Goal: Task Accomplishment & Management: Use online tool/utility

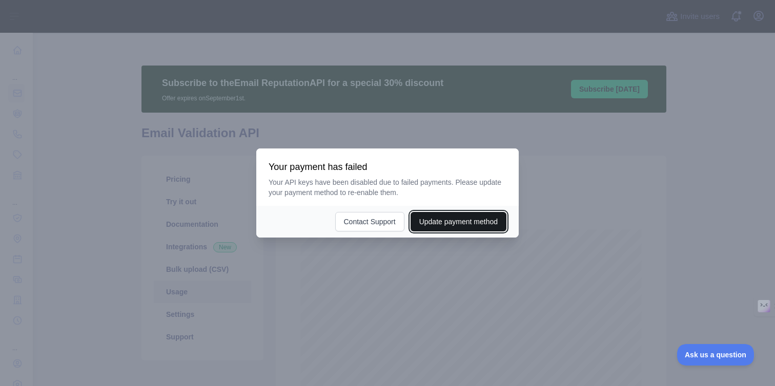
click at [438, 222] on button "Update payment method" at bounding box center [458, 221] width 96 height 19
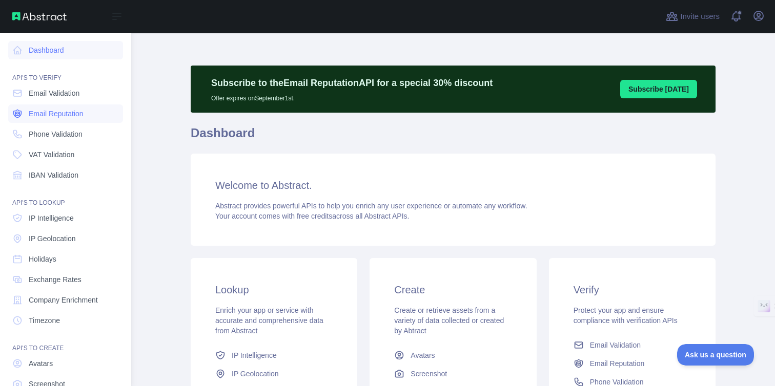
click at [56, 116] on span "Email Reputation" at bounding box center [56, 114] width 55 height 10
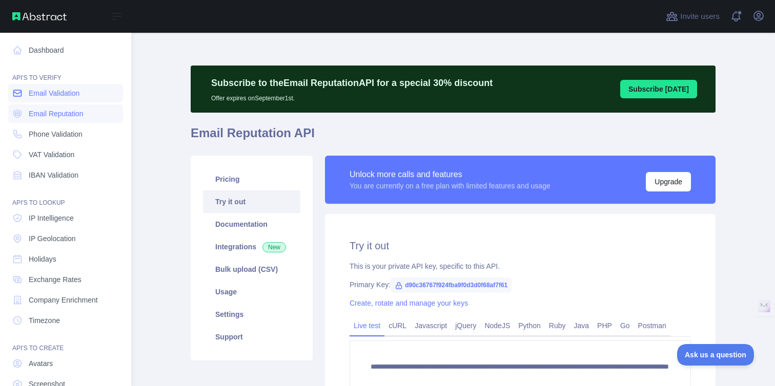
click at [48, 94] on span "Email Validation" at bounding box center [54, 93] width 51 height 10
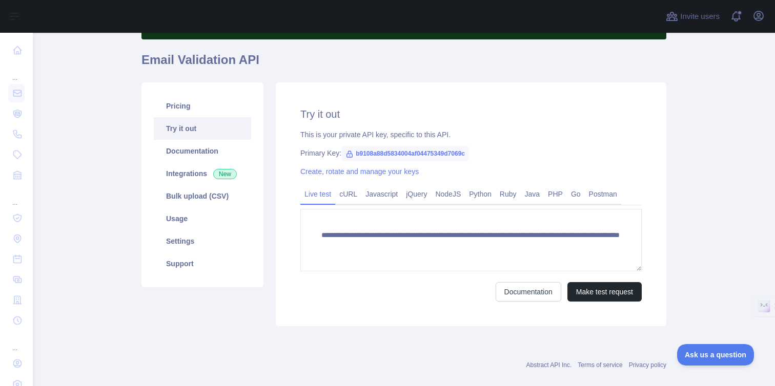
scroll to position [89, 0]
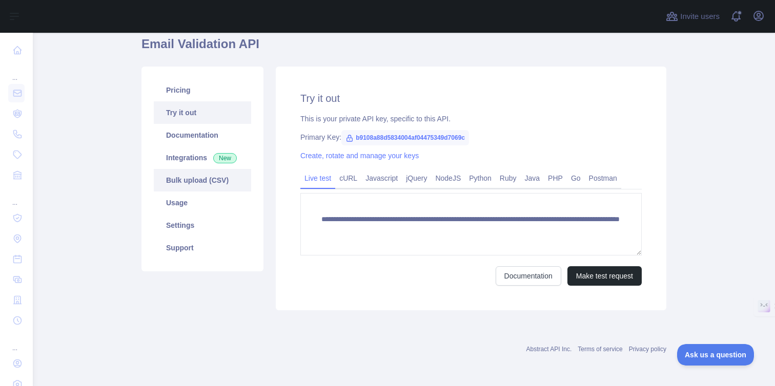
drag, startPoint x: 192, startPoint y: 181, endPoint x: 238, endPoint y: 213, distance: 55.7
click at [192, 181] on link "Bulk upload (CSV)" at bounding box center [202, 180] width 97 height 23
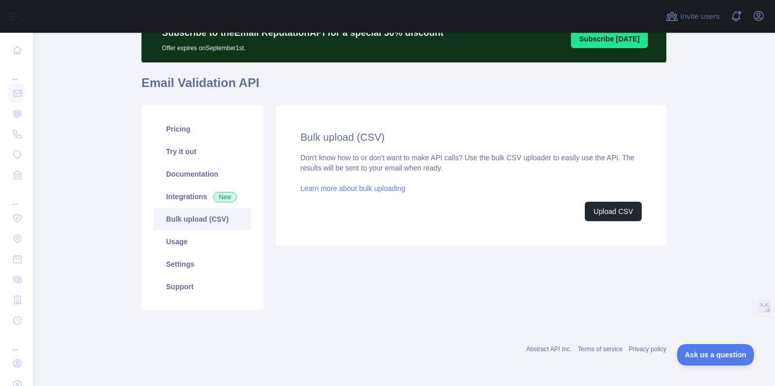
scroll to position [50, 0]
click at [620, 214] on button "Upload CSV" at bounding box center [613, 211] width 57 height 19
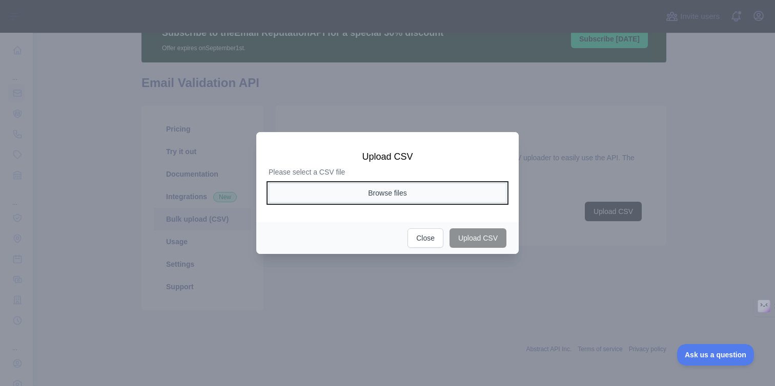
click at [383, 194] on button "Browse files" at bounding box center [387, 192] width 238 height 19
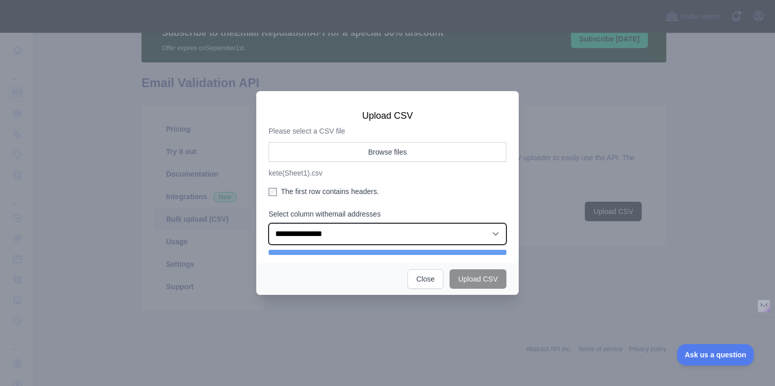
click at [326, 230] on select "**********" at bounding box center [387, 234] width 238 height 22
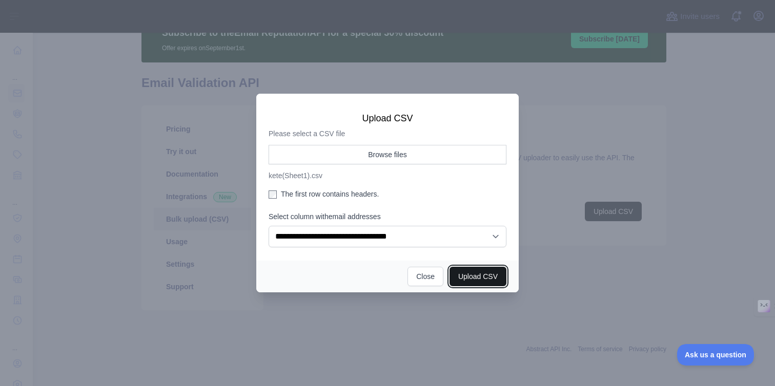
click at [476, 275] on button "Upload CSV" at bounding box center [477, 276] width 57 height 19
select select "**"
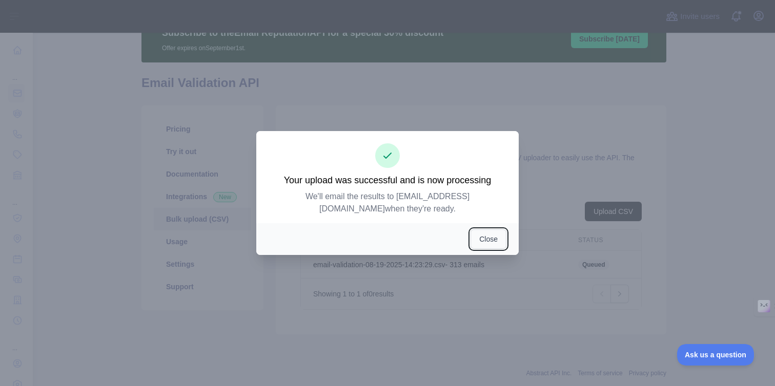
click at [483, 239] on button "Close" at bounding box center [488, 239] width 36 height 19
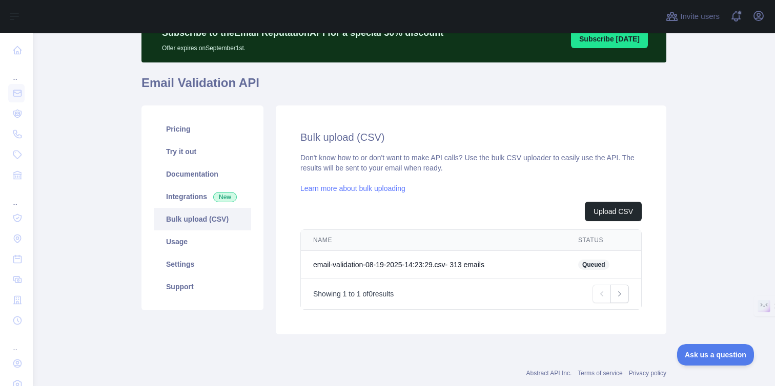
drag, startPoint x: 423, startPoint y: 297, endPoint x: 478, endPoint y: 295, distance: 54.3
click at [478, 295] on div "Showing 1 to 1 of 0 results Previous Next" at bounding box center [471, 294] width 316 height 18
drag, startPoint x: 480, startPoint y: 295, endPoint x: 485, endPoint y: 290, distance: 7.3
click at [480, 295] on div "Showing 1 to 1 of 0 results Previous Next" at bounding box center [471, 294] width 316 height 18
click at [609, 212] on button "Upload CSV" at bounding box center [613, 211] width 57 height 19
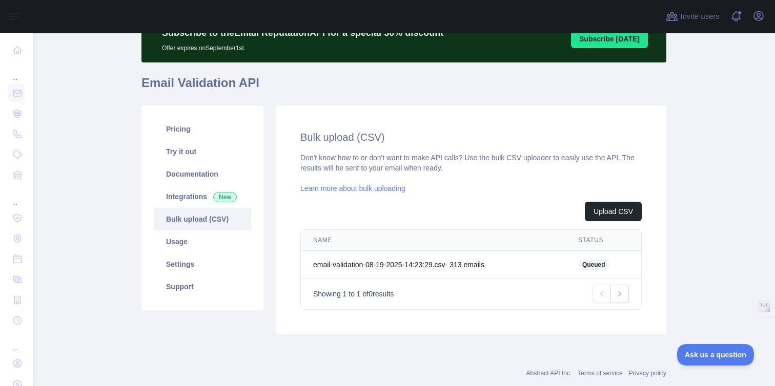
click at [487, 213] on div "Upload CSV" at bounding box center [470, 211] width 341 height 19
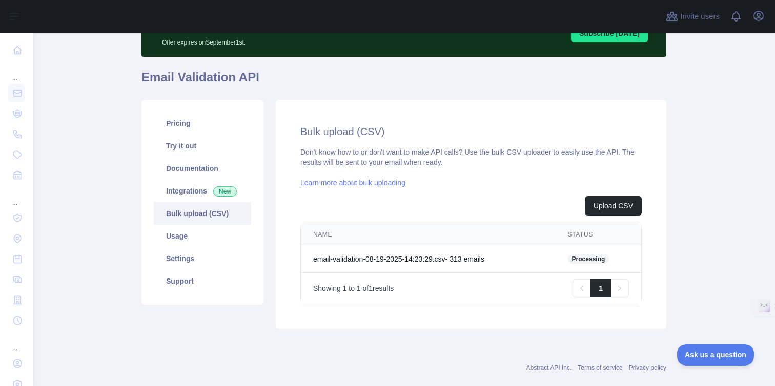
scroll to position [74, 0]
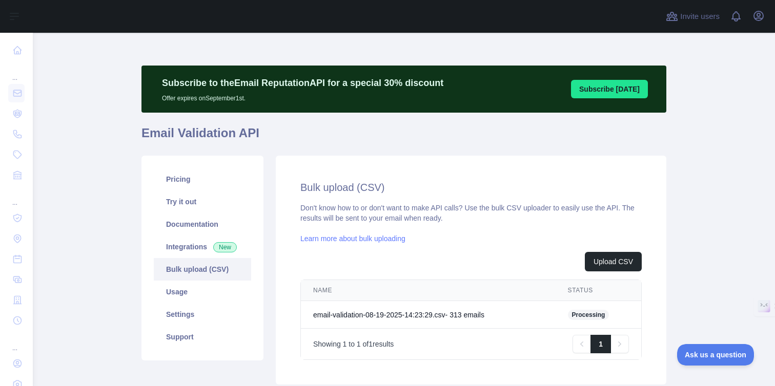
scroll to position [74, 0]
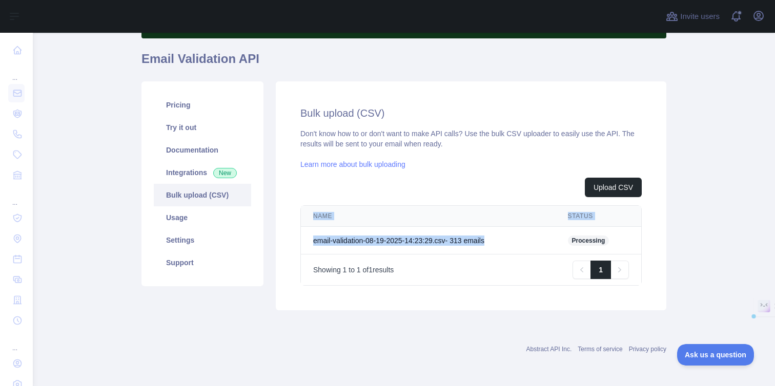
drag, startPoint x: 500, startPoint y: 239, endPoint x: 684, endPoint y: 255, distance: 185.1
click at [682, 253] on main "Subscribe to the Email Reputation API for a special 30 % discount Offer expires…" at bounding box center [404, 210] width 742 height 354
drag, startPoint x: 691, startPoint y: 272, endPoint x: 678, endPoint y: 272, distance: 12.8
click at [690, 272] on main "Subscribe to the Email Reputation API for a special 30 % discount Offer expires…" at bounding box center [404, 210] width 742 height 354
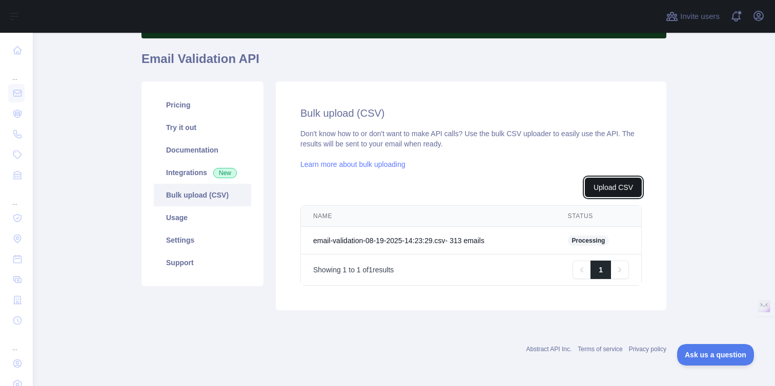
click at [618, 184] on button "Upload CSV" at bounding box center [613, 187] width 57 height 19
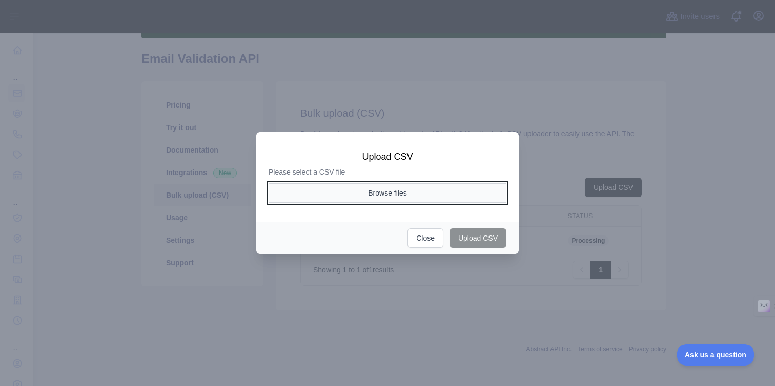
click at [400, 191] on button "Browse files" at bounding box center [387, 192] width 238 height 19
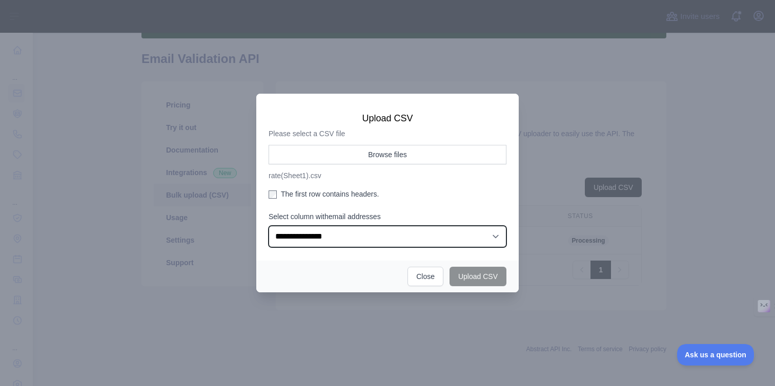
click at [303, 241] on select "**********" at bounding box center [387, 237] width 238 height 22
select select "*"
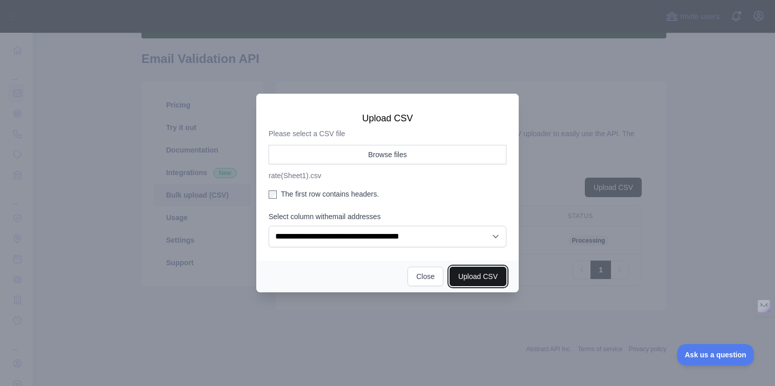
drag, startPoint x: 485, startPoint y: 280, endPoint x: 500, endPoint y: 282, distance: 14.5
click at [486, 281] on button "Upload CSV" at bounding box center [477, 276] width 57 height 19
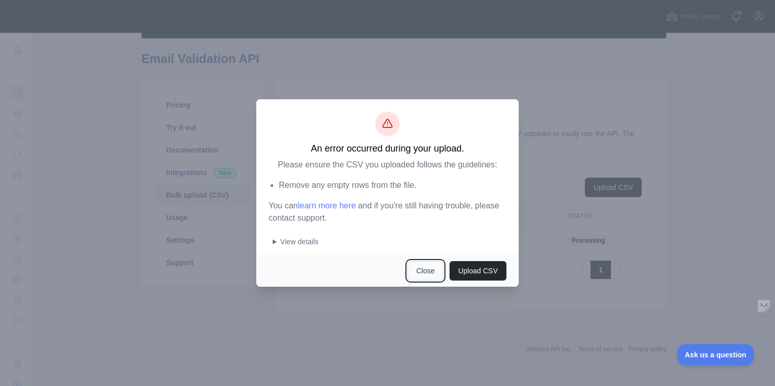
click at [429, 271] on button "Close" at bounding box center [425, 270] width 36 height 19
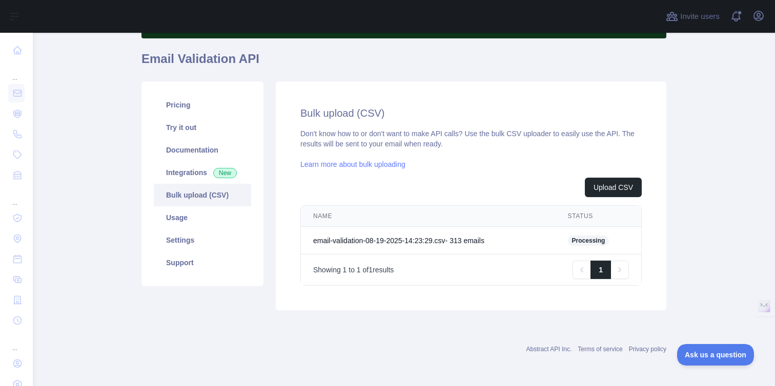
click at [675, 207] on main "Subscribe to the Email Reputation API for a special 30 % discount Offer expires…" at bounding box center [404, 210] width 742 height 354
click at [598, 186] on button "Upload CSV" at bounding box center [613, 187] width 57 height 19
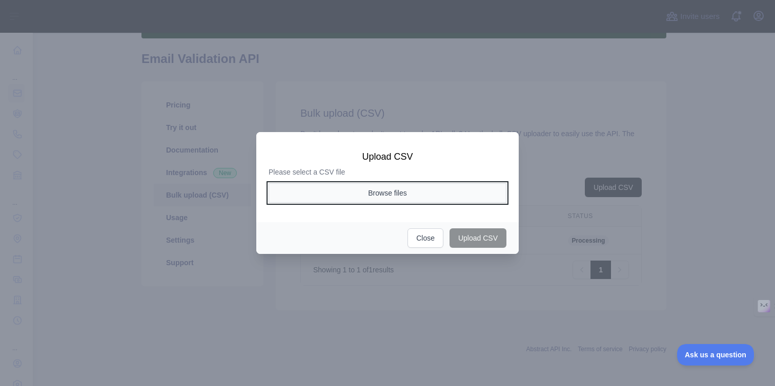
click at [399, 190] on button "Browse files" at bounding box center [387, 192] width 238 height 19
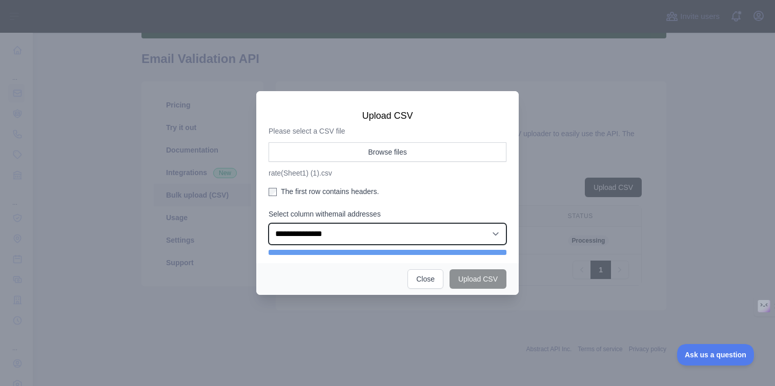
click at [313, 236] on select "**********" at bounding box center [387, 234] width 238 height 22
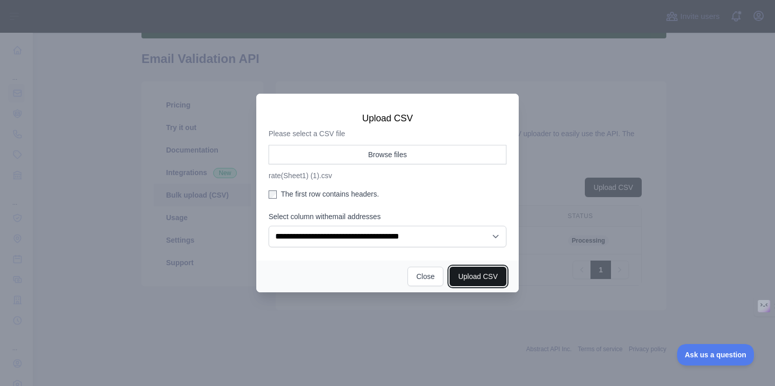
click at [484, 278] on button "Upload CSV" at bounding box center [477, 276] width 57 height 19
select select "**"
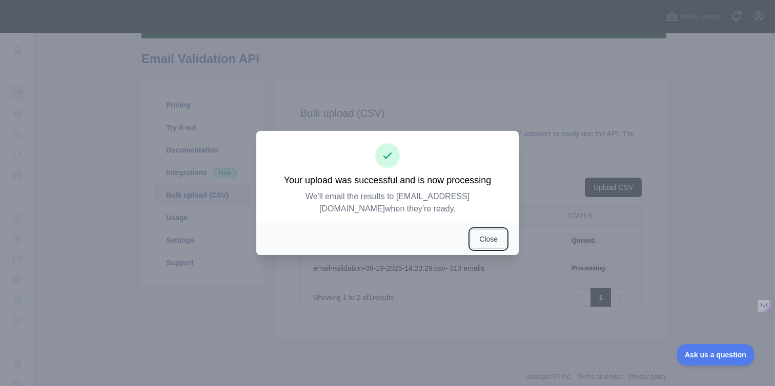
click at [481, 237] on button "Close" at bounding box center [488, 239] width 36 height 19
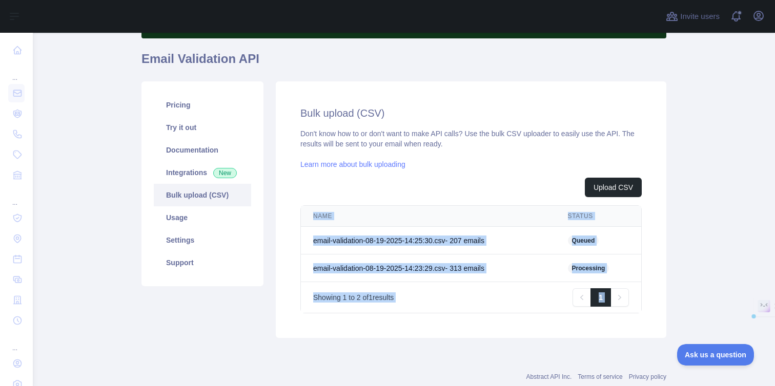
drag, startPoint x: 665, startPoint y: 277, endPoint x: 697, endPoint y: 289, distance: 34.5
click at [723, 289] on main "Subscribe to the Email Reputation API for a special 30 % discount Offer expires…" at bounding box center [404, 210] width 742 height 354
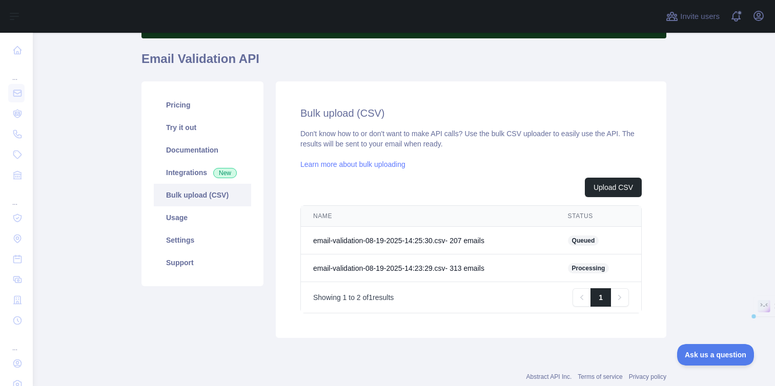
drag, startPoint x: 673, startPoint y: 268, endPoint x: 657, endPoint y: 268, distance: 15.4
click at [673, 269] on main "Subscribe to the Email Reputation API for a special 30 % discount Offer expires…" at bounding box center [404, 210] width 742 height 354
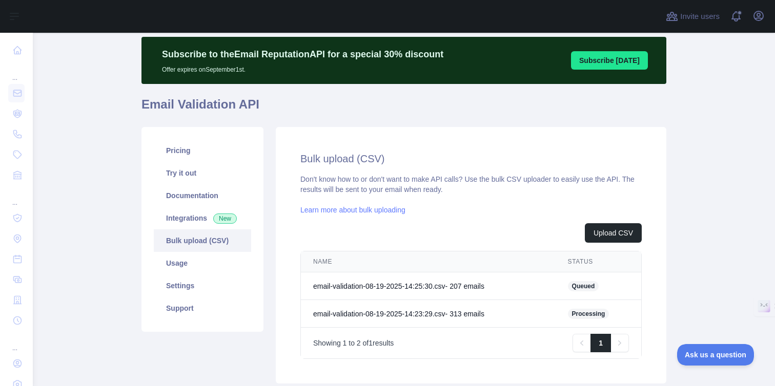
scroll to position [28, 0]
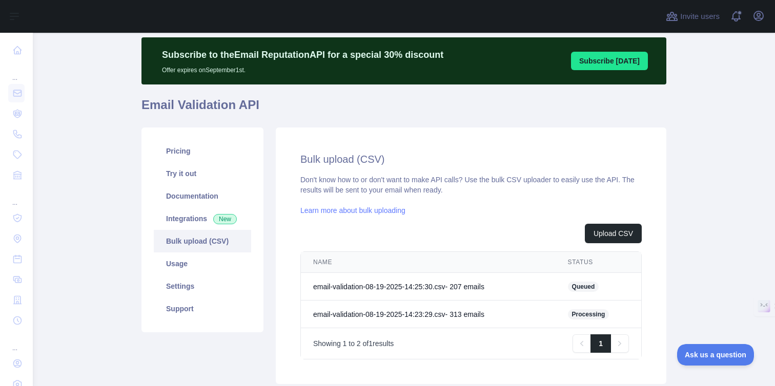
drag, startPoint x: 716, startPoint y: 235, endPoint x: 707, endPoint y: 233, distance: 9.9
click at [716, 235] on main "Subscribe to the Email Reputation API for a special 30 % discount Offer expires…" at bounding box center [404, 210] width 742 height 354
click at [604, 229] on button "Upload CSV" at bounding box center [613, 233] width 57 height 19
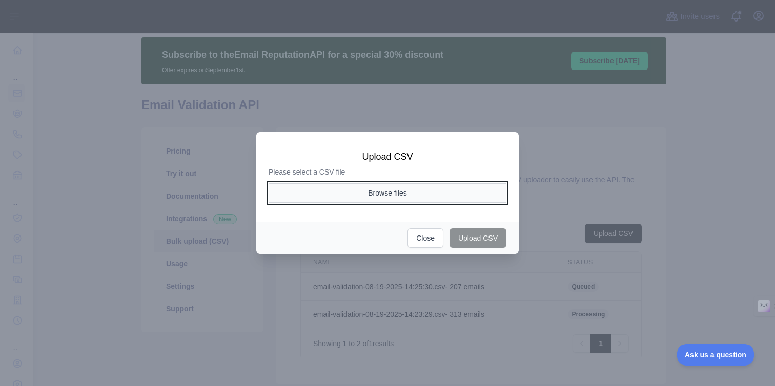
click at [410, 196] on button "Browse files" at bounding box center [387, 192] width 238 height 19
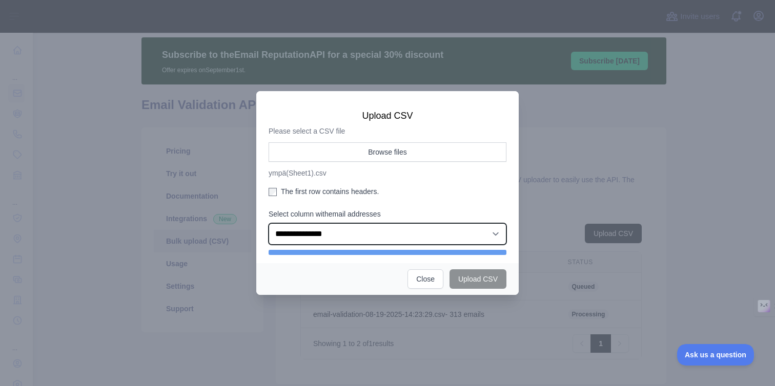
click at [303, 233] on select "**********" at bounding box center [387, 234] width 238 height 22
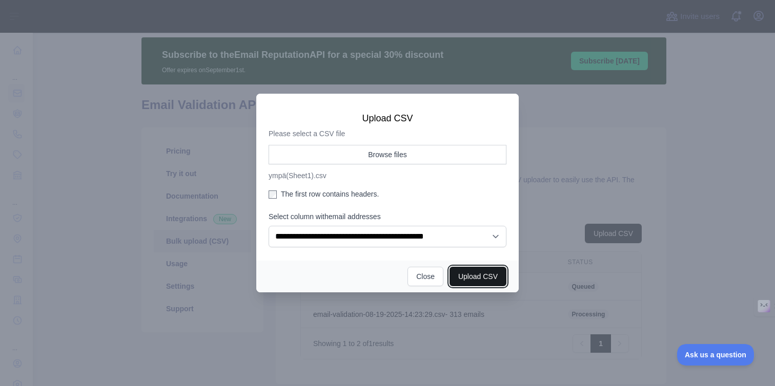
click at [479, 275] on button "Upload CSV" at bounding box center [477, 276] width 57 height 19
select select "**"
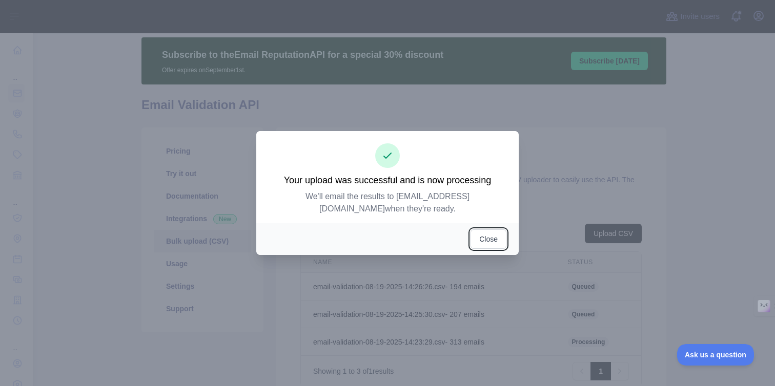
drag, startPoint x: 486, startPoint y: 243, endPoint x: 522, endPoint y: 242, distance: 35.9
click at [504, 243] on button "Close" at bounding box center [488, 239] width 36 height 19
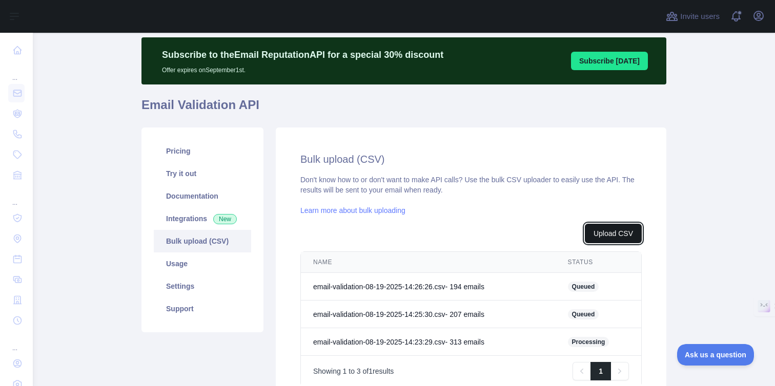
click at [623, 239] on button "Upload CSV" at bounding box center [613, 233] width 57 height 19
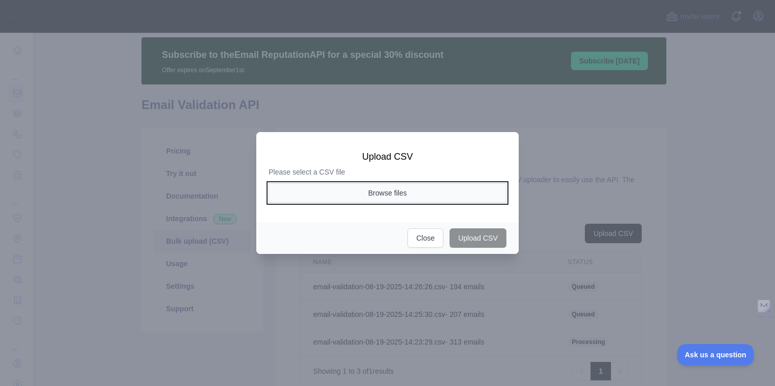
click at [408, 190] on button "Browse files" at bounding box center [387, 192] width 238 height 19
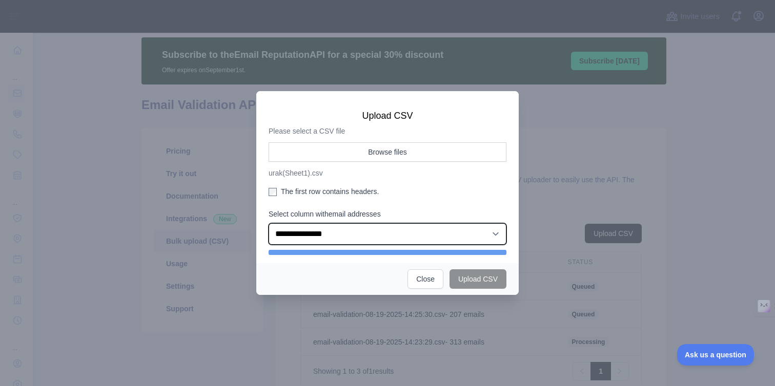
click at [318, 233] on select "**********" at bounding box center [387, 234] width 238 height 22
select select "*"
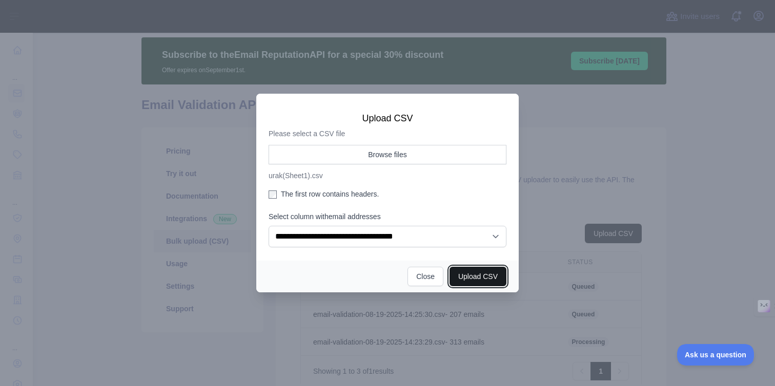
click at [480, 282] on button "Upload CSV" at bounding box center [477, 276] width 57 height 19
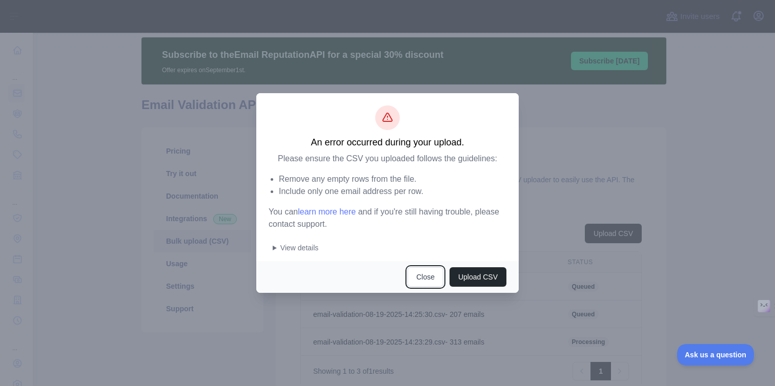
drag, startPoint x: 430, startPoint y: 282, endPoint x: 437, endPoint y: 284, distance: 7.0
click at [430, 282] on button "Close" at bounding box center [425, 276] width 36 height 19
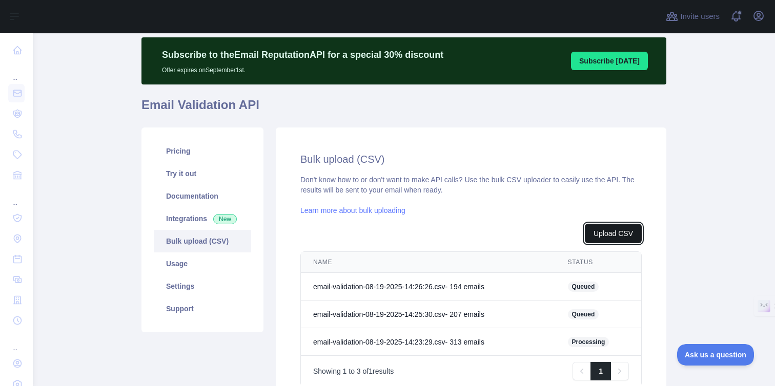
click at [603, 236] on button "Upload CSV" at bounding box center [613, 233] width 57 height 19
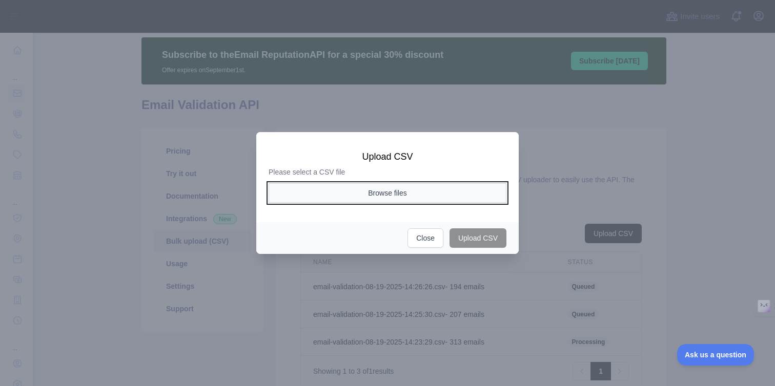
click at [397, 191] on button "Browse files" at bounding box center [387, 192] width 238 height 19
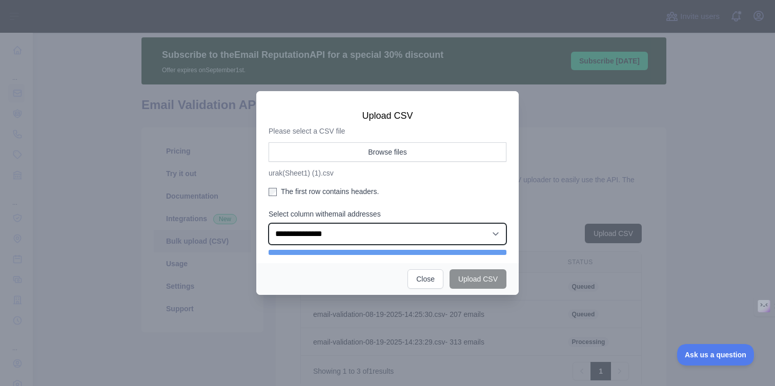
click at [307, 227] on select "**********" at bounding box center [387, 234] width 238 height 22
select select "*"
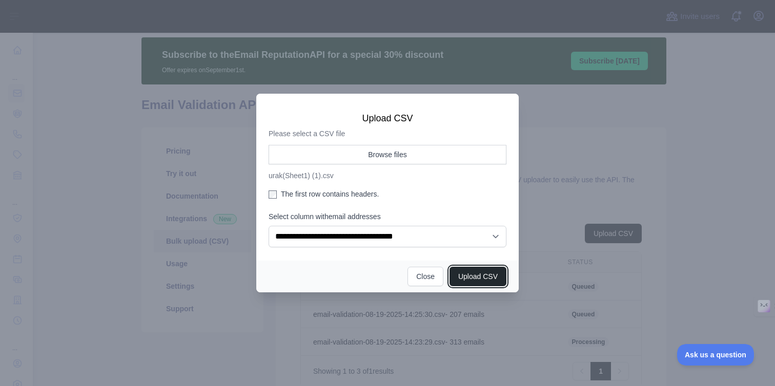
click at [492, 282] on button "Upload CSV" at bounding box center [477, 276] width 57 height 19
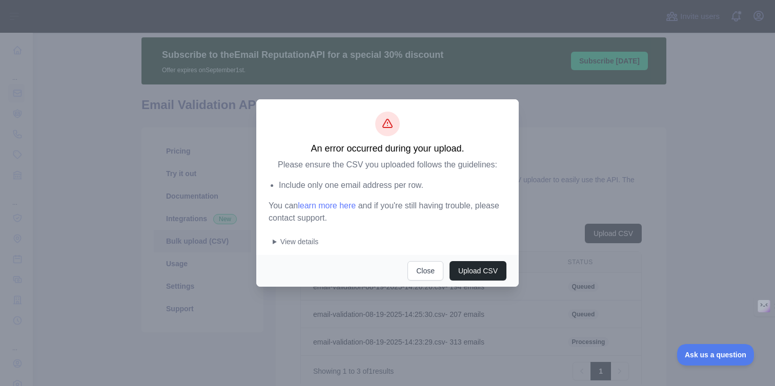
click at [271, 242] on div "Include only one email address per row. You can learn more here and if you're s…" at bounding box center [387, 213] width 238 height 68
drag, startPoint x: 274, startPoint y: 241, endPoint x: 282, endPoint y: 242, distance: 7.7
click at [275, 241] on summary "View details" at bounding box center [390, 242] width 234 height 10
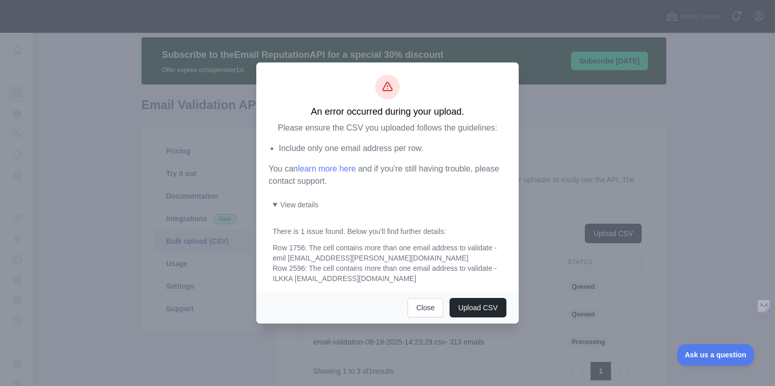
drag, startPoint x: 428, startPoint y: 275, endPoint x: 432, endPoint y: 278, distance: 5.5
click at [442, 278] on div "Row 1756: The cell contains more than one email address to validate - emil nord…" at bounding box center [390, 263] width 234 height 41
drag, startPoint x: 353, startPoint y: 259, endPoint x: 286, endPoint y: 259, distance: 66.6
click at [270, 258] on div "Include only one email address per row. You can learn more here and if you're s…" at bounding box center [387, 212] width 238 height 141
click at [317, 279] on div "Row 1756: The cell contains more than one email address to validate - emil nord…" at bounding box center [390, 263] width 234 height 41
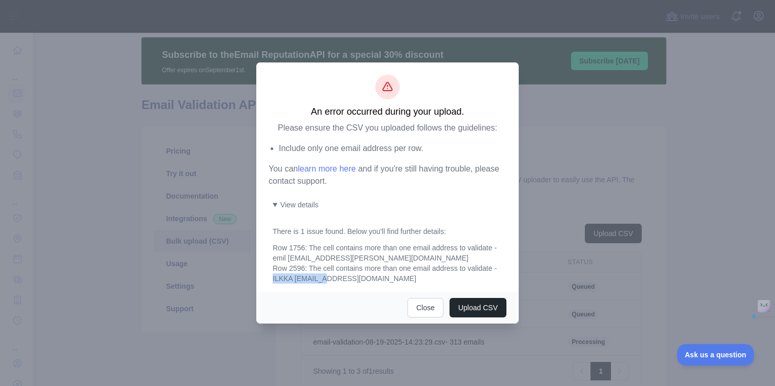
drag, startPoint x: 317, startPoint y: 279, endPoint x: 280, endPoint y: 278, distance: 36.9
click at [280, 278] on div "Row 1756: The cell contains more than one email address to validate - emil nord…" at bounding box center [390, 263] width 234 height 41
copy div "ILKKA HELLSTEN"
click at [423, 313] on button "Close" at bounding box center [425, 307] width 36 height 19
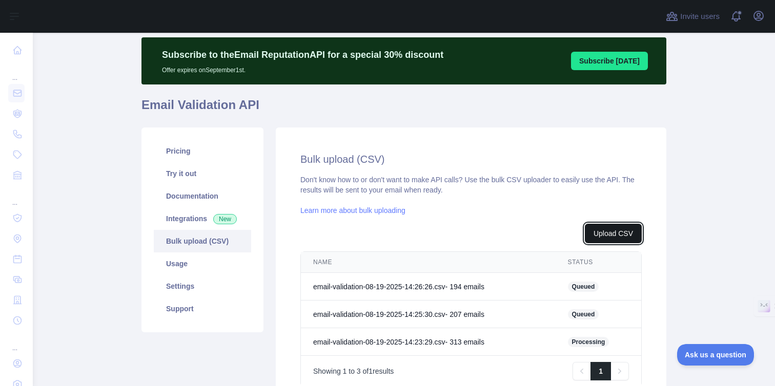
click at [595, 233] on button "Upload CSV" at bounding box center [613, 233] width 57 height 19
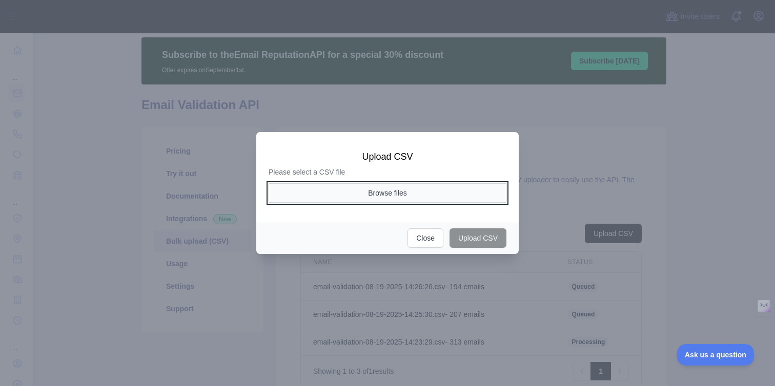
click at [372, 194] on button "Browse files" at bounding box center [387, 192] width 238 height 19
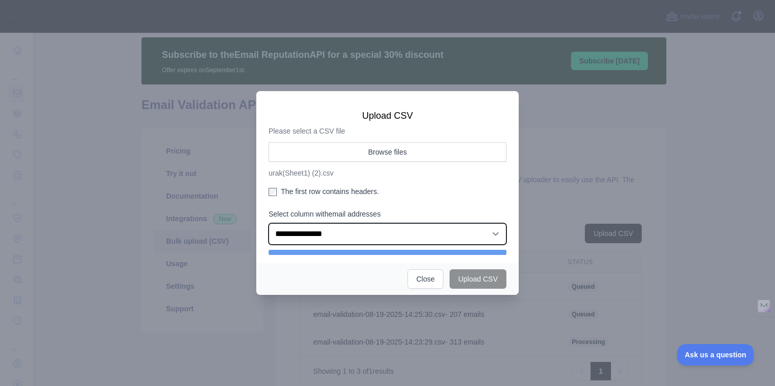
click at [294, 238] on select "**********" at bounding box center [387, 234] width 238 height 22
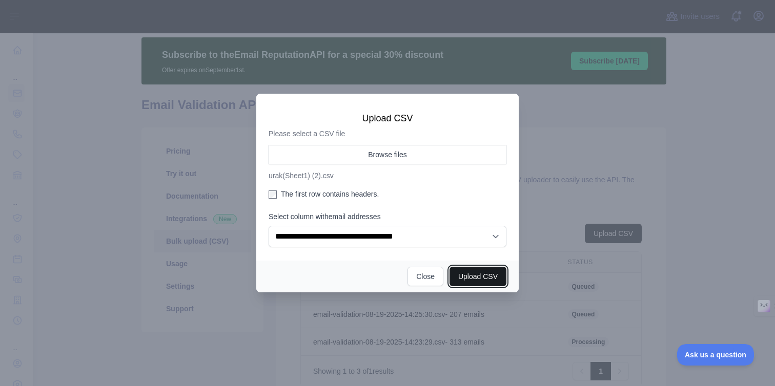
click at [486, 280] on button "Upload CSV" at bounding box center [477, 276] width 57 height 19
select select "**"
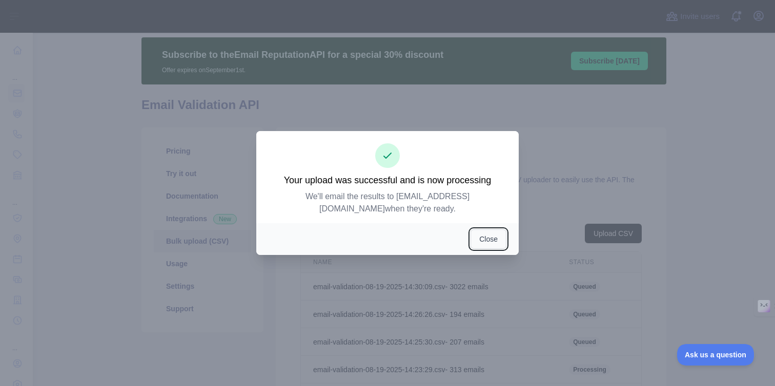
click at [490, 236] on button "Close" at bounding box center [488, 239] width 36 height 19
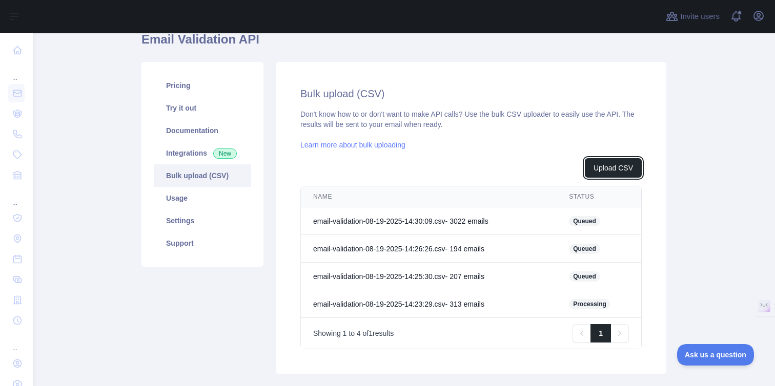
scroll to position [157, 0]
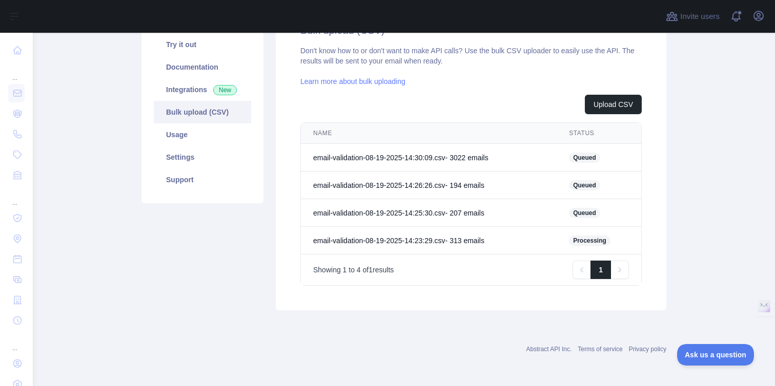
drag, startPoint x: 704, startPoint y: 302, endPoint x: 703, endPoint y: 313, distance: 11.3
click at [712, 320] on main "Subscribe to the Email Reputation API for a special 30 % discount Offer expires…" at bounding box center [404, 210] width 742 height 354
click at [659, 210] on div "Bulk upload (CSV) Don't know how to or don't want to make API calls? Use the bu…" at bounding box center [471, 154] width 390 height 312
drag, startPoint x: 649, startPoint y: 249, endPoint x: 723, endPoint y: 242, distance: 74.6
click at [723, 242] on main "Subscribe to the Email Reputation API for a special 30 % discount Offer expires…" at bounding box center [404, 210] width 742 height 354
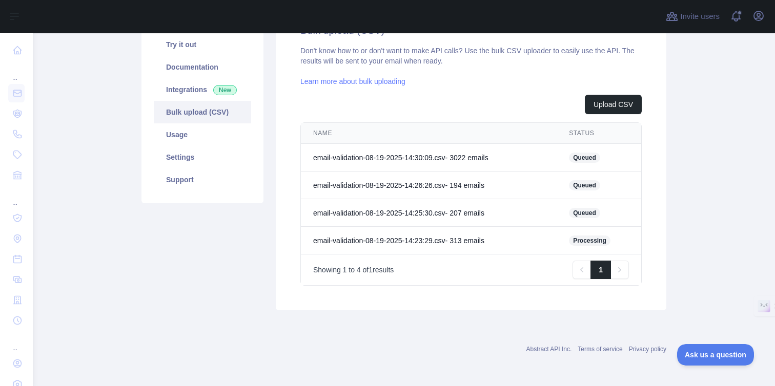
click at [695, 240] on main "Subscribe to the Email Reputation API for a special 30 % discount Offer expires…" at bounding box center [404, 210] width 742 height 354
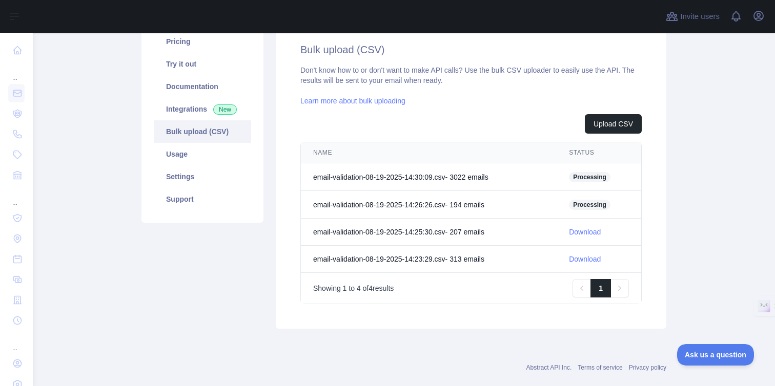
scroll to position [143, 0]
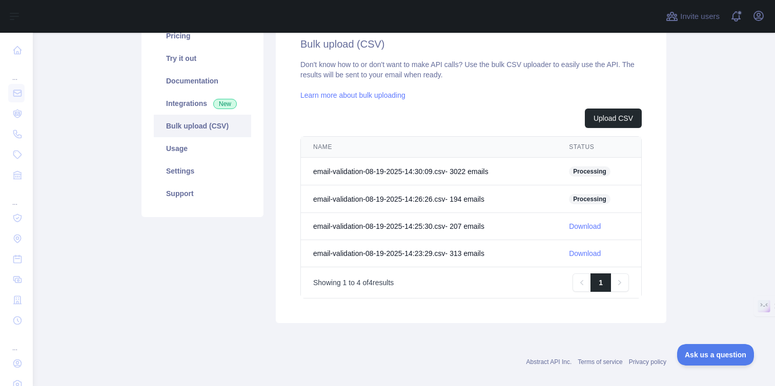
click at [593, 253] on link "Download" at bounding box center [585, 254] width 32 height 8
click at [589, 227] on link "Download" at bounding box center [585, 226] width 32 height 8
click at [662, 225] on div "Bulk upload (CSV) Don't know how to or don't want to make API calls? Use the bu…" at bounding box center [471, 167] width 390 height 311
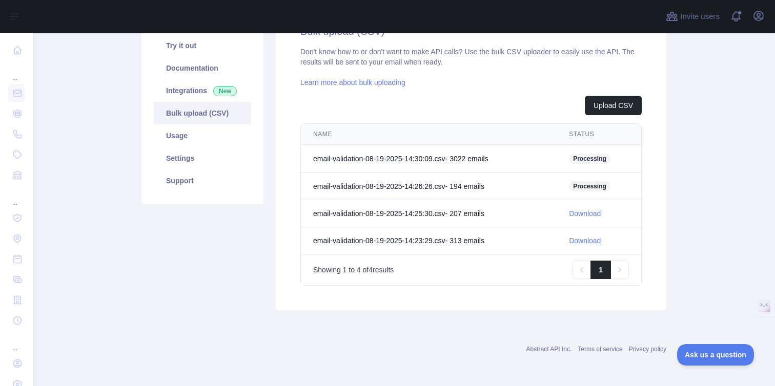
click at [652, 170] on div "Bulk upload (CSV) Don't know how to or don't want to make API calls? Use the bu…" at bounding box center [471, 154] width 390 height 311
click at [662, 169] on div "Bulk upload (CSV) Don't know how to or don't want to make API calls? Use the bu…" at bounding box center [471, 154] width 390 height 311
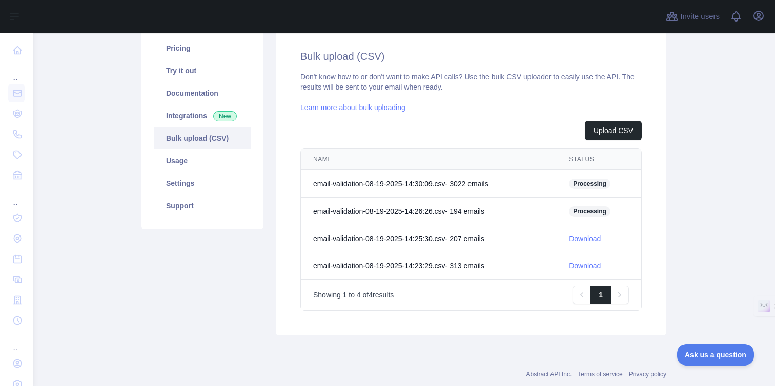
scroll to position [156, 0]
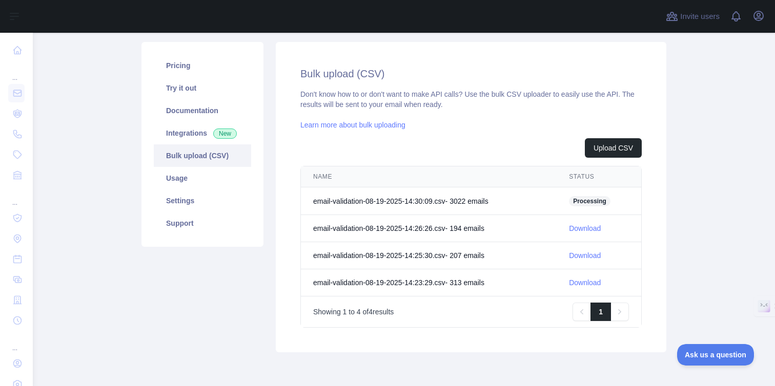
scroll to position [156, 0]
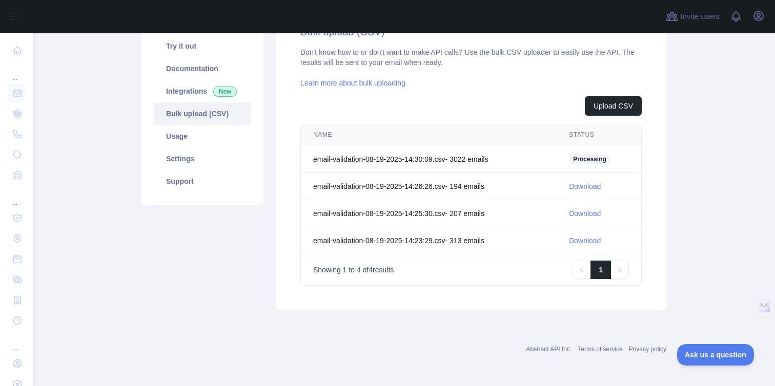
click at [588, 184] on link "Download" at bounding box center [585, 186] width 32 height 8
drag, startPoint x: 635, startPoint y: 266, endPoint x: 652, endPoint y: 264, distance: 17.0
click at [652, 265] on div "Bulk upload (CSV) Don't know how to or don't want to make API calls? Use the bu…" at bounding box center [471, 155] width 390 height 310
click at [652, 264] on div "Bulk upload (CSV) Don't know how to or don't want to make API calls? Use the bu…" at bounding box center [471, 155] width 390 height 310
click at [643, 176] on div "Bulk upload (CSV) Don't know how to or don't want to make API calls? Use the bu…" at bounding box center [471, 155] width 390 height 310
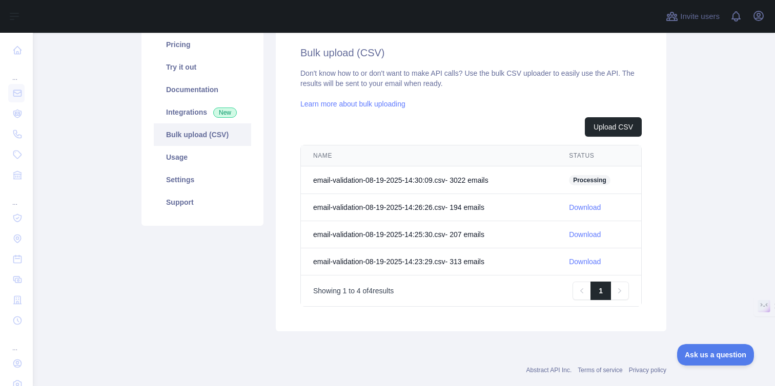
scroll to position [134, 0]
click at [671, 205] on div "Bulk upload (CSV) Don't know how to or don't want to make API calls? Use the bu…" at bounding box center [471, 177] width 403 height 310
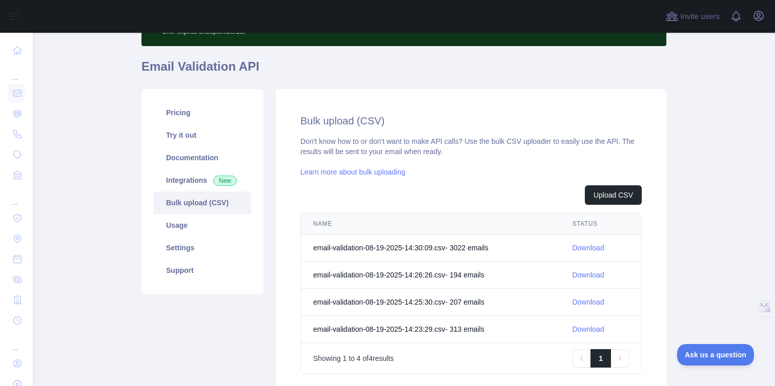
scroll to position [155, 0]
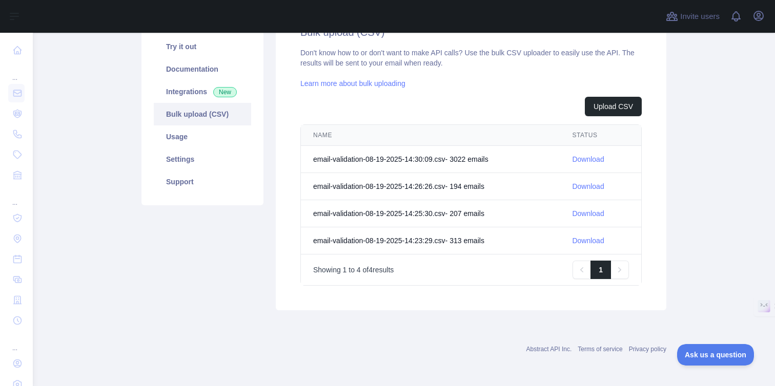
click at [593, 160] on link "Download" at bounding box center [588, 159] width 32 height 8
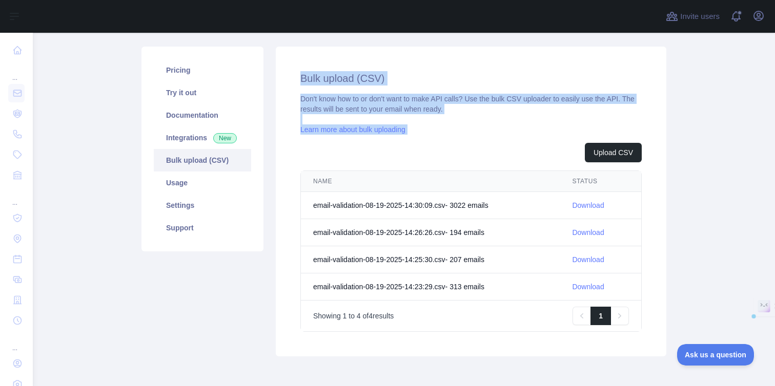
scroll to position [107, 0]
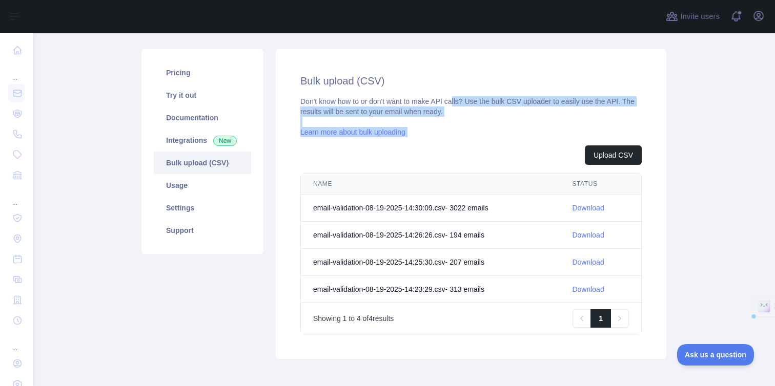
drag, startPoint x: 434, startPoint y: 92, endPoint x: 436, endPoint y: 120, distance: 27.7
click at [459, 106] on div "Don't know how to or don't want to make API calls? Use the bulk CSV uploader to…" at bounding box center [470, 215] width 341 height 238
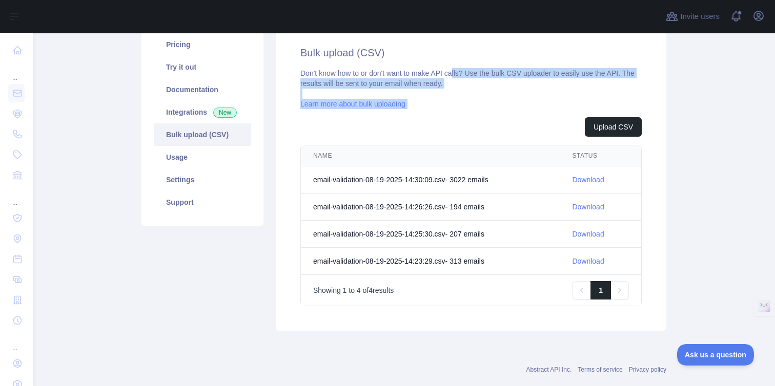
scroll to position [155, 0]
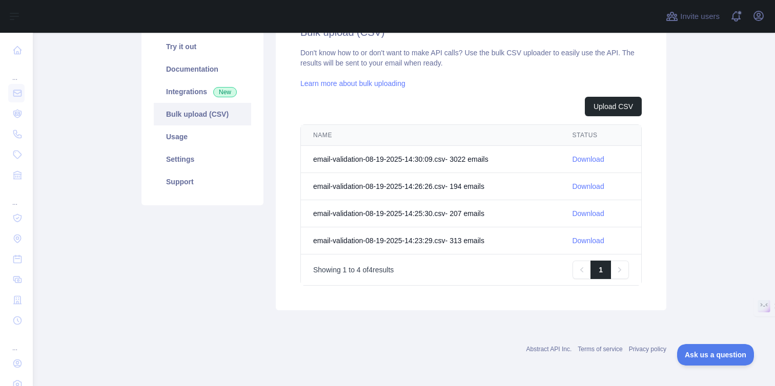
click at [427, 282] on div "Previous Next Showing 1 to 4 of 4 results Previous 1 Next" at bounding box center [471, 269] width 340 height 31
drag, startPoint x: 300, startPoint y: 164, endPoint x: 413, endPoint y: 314, distance: 187.9
click at [413, 314] on div "Pricing Try it out Documentation Integrations New Bulk upload (CSV) Usage Setti…" at bounding box center [403, 155] width 537 height 322
drag, startPoint x: 427, startPoint y: 296, endPoint x: 438, endPoint y: 299, distance: 11.7
click at [428, 296] on div "Bulk upload (CSV) Don't know how to or don't want to make API calls? Use the bu…" at bounding box center [471, 156] width 390 height 310
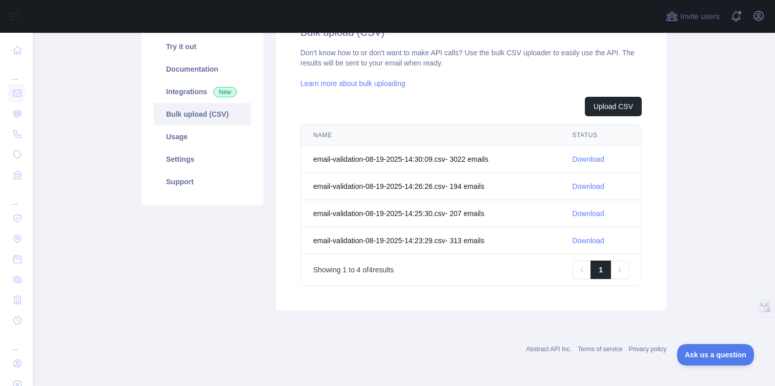
drag, startPoint x: 441, startPoint y: 298, endPoint x: 418, endPoint y: 302, distance: 23.8
click at [433, 311] on div "Pricing Try it out Documentation Integrations New Bulk upload (CSV) Usage Setti…" at bounding box center [403, 155] width 537 height 322
drag, startPoint x: 446, startPoint y: 301, endPoint x: 457, endPoint y: 302, distance: 10.8
click at [457, 302] on div "Bulk upload (CSV) Don't know how to or don't want to make API calls? Use the bu…" at bounding box center [471, 156] width 390 height 310
click at [447, 322] on div "Subscribe to the Email Reputation API for a special 30 % discount Offer expires…" at bounding box center [403, 113] width 525 height 423
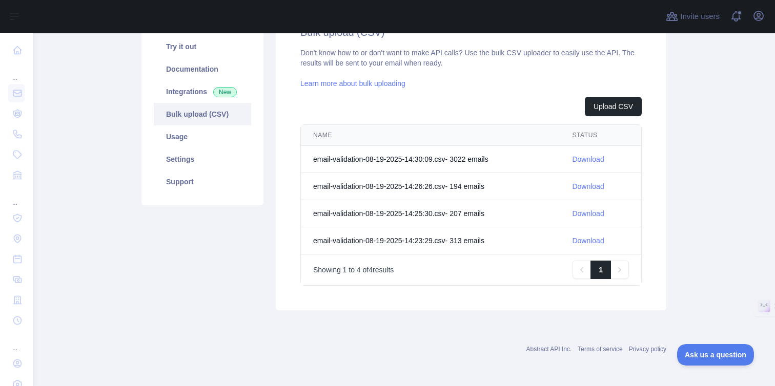
drag, startPoint x: 299, startPoint y: 182, endPoint x: 444, endPoint y: 337, distance: 212.1
click at [444, 337] on div "Abstract API Inc. Terms of service Privacy policy" at bounding box center [403, 343] width 525 height 37
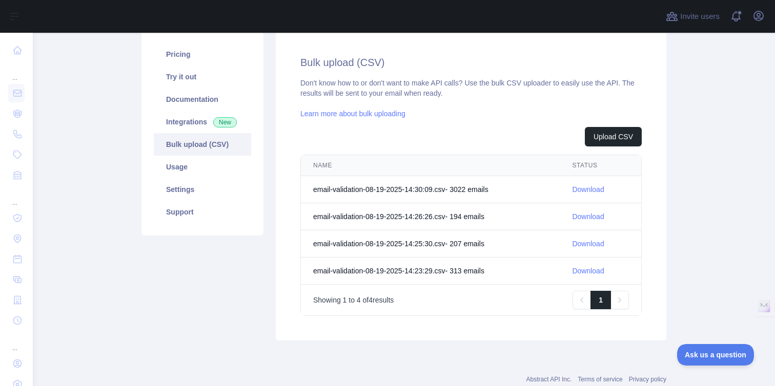
scroll to position [120, 0]
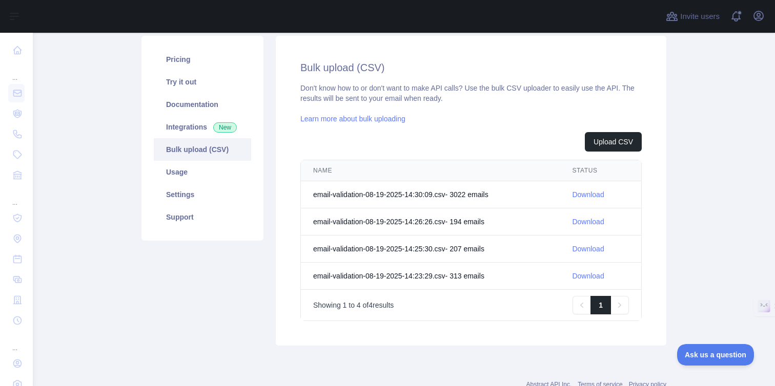
drag, startPoint x: 345, startPoint y: 260, endPoint x: 477, endPoint y: 307, distance: 139.7
click at [480, 308] on div "Showing 1 to 4 of 4 results Previous 1 Next" at bounding box center [471, 305] width 316 height 18
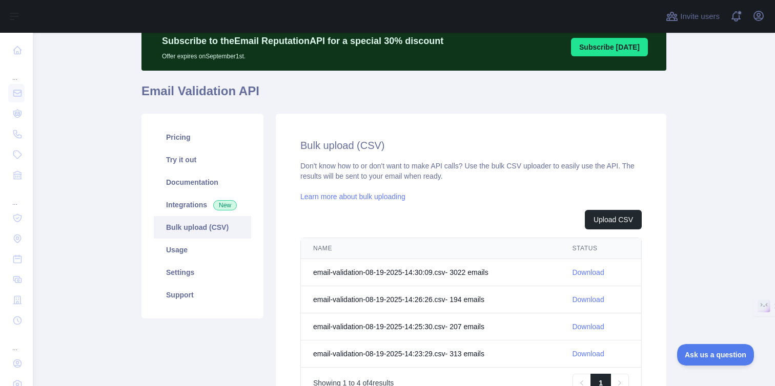
scroll to position [0, 0]
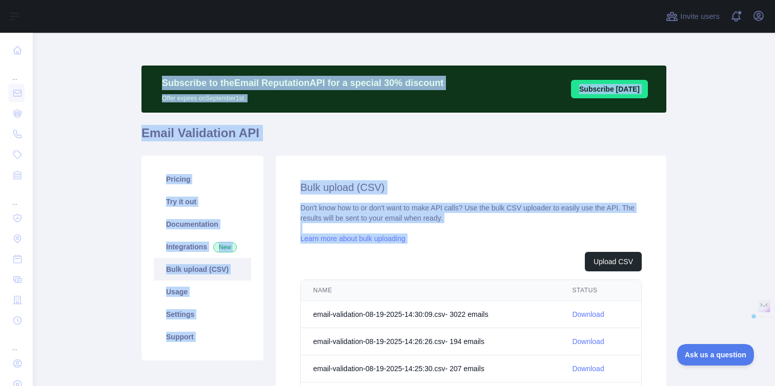
drag, startPoint x: 143, startPoint y: 65, endPoint x: 448, endPoint y: 257, distance: 360.8
click at [448, 259] on div "Subscribe to the Email Reputation API for a special 30 % discount Offer expires…" at bounding box center [403, 269] width 525 height 406
click at [448, 257] on div "Upload CSV" at bounding box center [470, 261] width 341 height 19
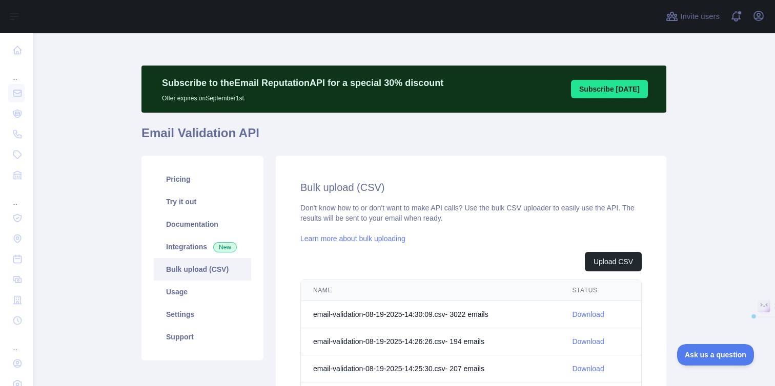
drag, startPoint x: 680, startPoint y: 279, endPoint x: 424, endPoint y: 232, distance: 260.9
click at [545, 243] on main "Subscribe to the Email Reputation API for a special 30 % discount Offer expires…" at bounding box center [404, 210] width 742 height 354
drag, startPoint x: 398, startPoint y: 225, endPoint x: 407, endPoint y: 230, distance: 10.1
click at [400, 226] on div "Don't know how to or don't want to make API calls? Use the bulk CSV uploader to…" at bounding box center [470, 322] width 341 height 238
drag, startPoint x: 439, startPoint y: 255, endPoint x: 662, endPoint y: 241, distance: 223.8
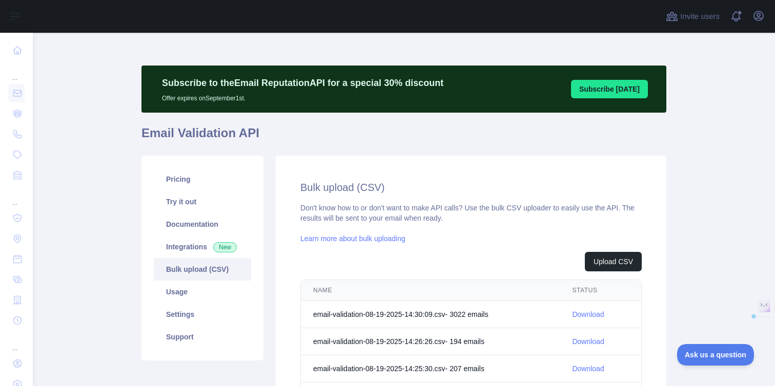
click at [669, 243] on div "Bulk upload (CSV) Don't know how to or don't want to make API calls? Use the bu…" at bounding box center [471, 311] width 403 height 310
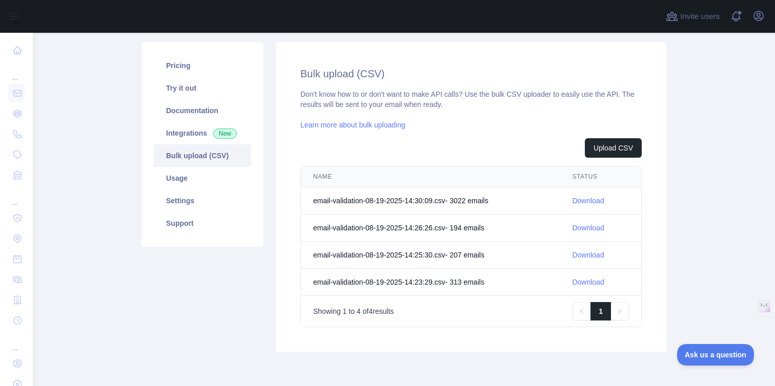
click at [718, 257] on main "Subscribe to the Email Reputation API for a special 30 % discount Offer expires…" at bounding box center [404, 210] width 742 height 354
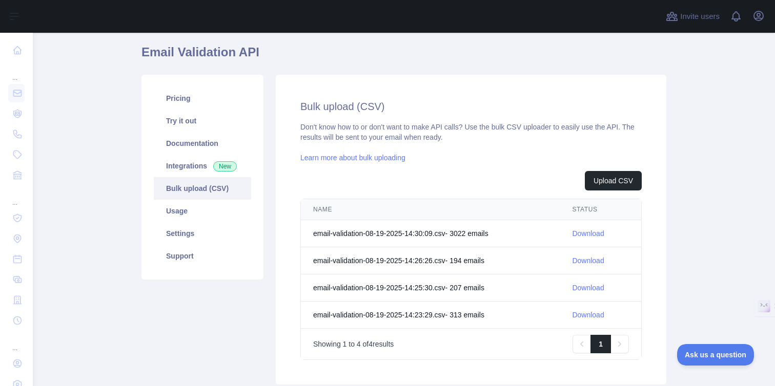
scroll to position [155, 0]
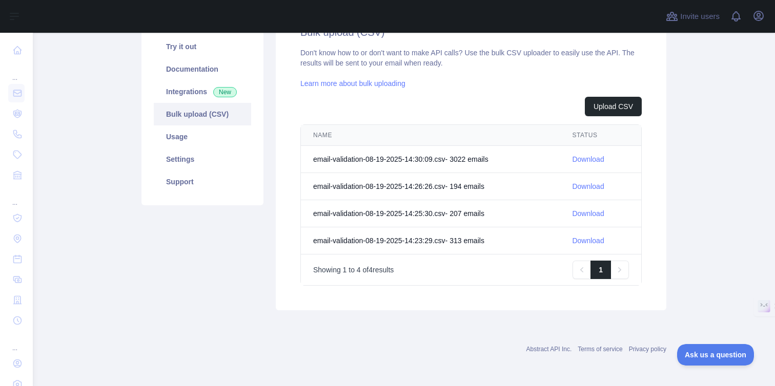
drag, startPoint x: 537, startPoint y: 317, endPoint x: 600, endPoint y: 306, distance: 64.0
click at [598, 307] on div "Subscribe to the Email Reputation API for a special 30 % discount Offer expires…" at bounding box center [403, 113] width 525 height 423
